Goal: Task Accomplishment & Management: Use online tool/utility

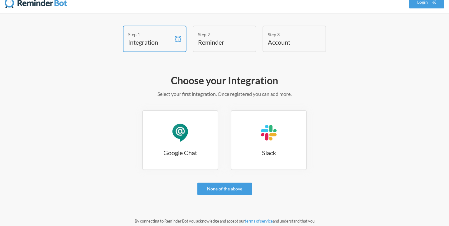
scroll to position [12, 0]
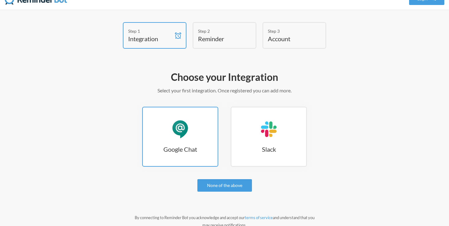
click at [183, 114] on link "Google Chat Google Chat" at bounding box center [180, 137] width 76 height 60
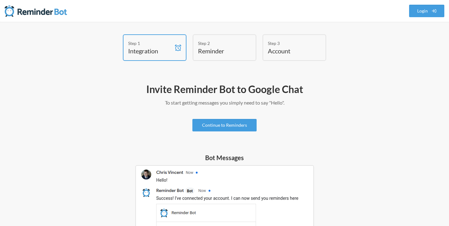
click at [214, 44] on div "Step 2" at bounding box center [220, 43] width 44 height 7
click at [238, 126] on link "Continue to Reminders" at bounding box center [225, 125] width 64 height 12
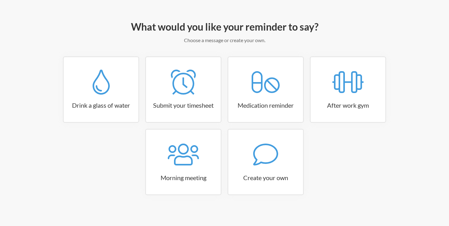
scroll to position [66, 0]
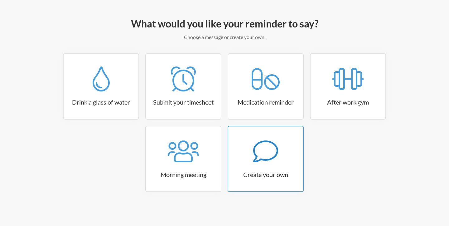
click at [267, 155] on icon at bounding box center [265, 151] width 25 height 25
select select "08:30:00"
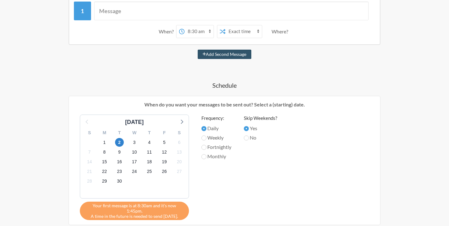
scroll to position [0, 0]
